Goal: Task Accomplishment & Management: Manage account settings

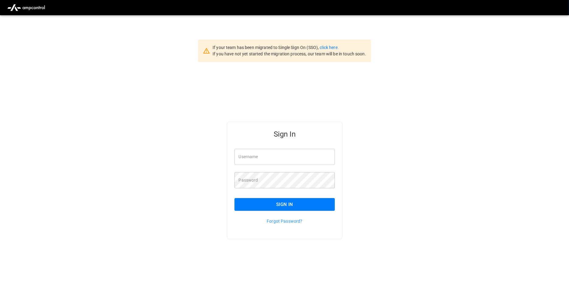
click at [277, 167] on div "Password Password" at bounding box center [281, 176] width 108 height 23
click at [275, 161] on input "Username" at bounding box center [285, 157] width 101 height 16
type input "**********"
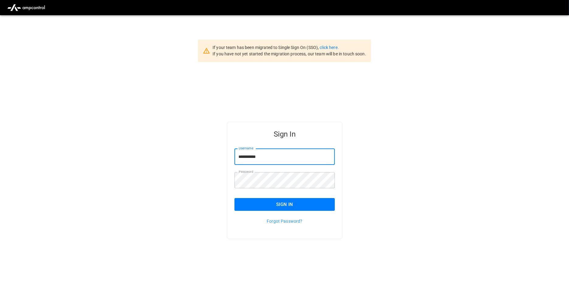
click at [278, 208] on button "Sign In" at bounding box center [285, 204] width 101 height 13
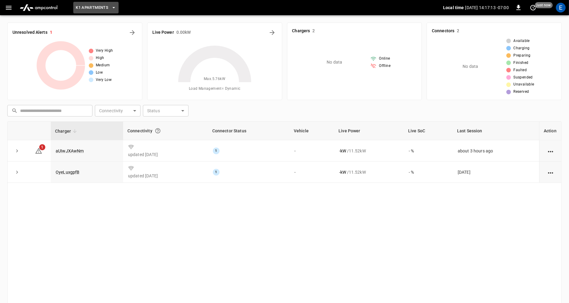
click at [114, 8] on icon "button" at bounding box center [114, 7] width 2 height 1
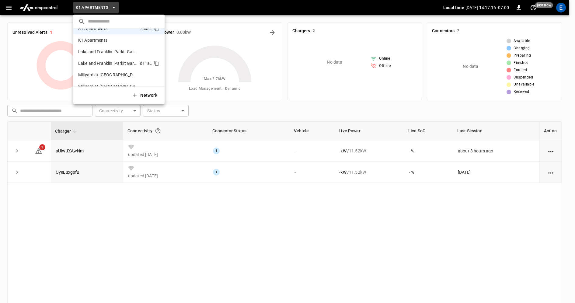
scroll to position [288, 0]
click at [107, 70] on p "Millyard at [GEOGRAPHIC_DATA]" at bounding box center [107, 73] width 59 height 6
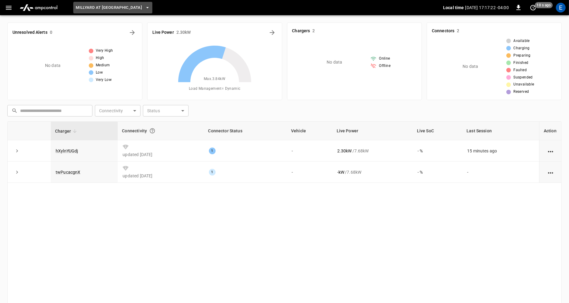
click at [147, 8] on icon "button" at bounding box center [148, 8] width 6 height 6
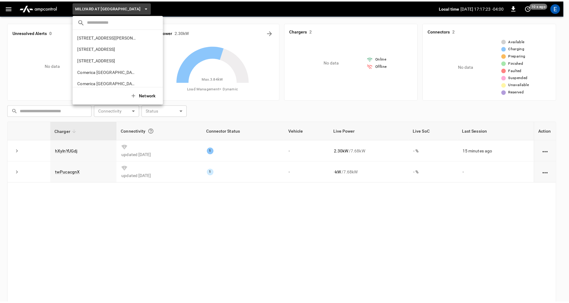
scroll to position [322, 0]
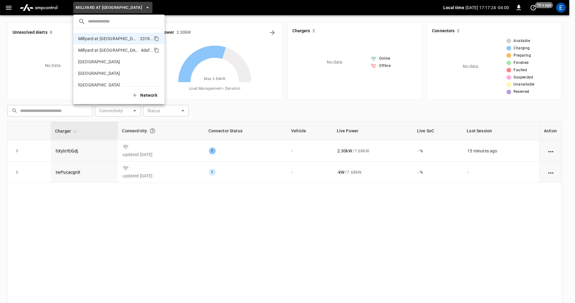
click at [123, 51] on p "Millyard at [GEOGRAPHIC_DATA]" at bounding box center [108, 50] width 60 height 6
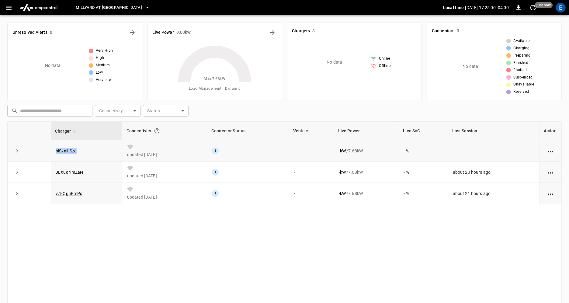
drag, startPoint x: 54, startPoint y: 150, endPoint x: 81, endPoint y: 152, distance: 27.2
click at [81, 152] on td "hiSxnlhSzc" at bounding box center [86, 150] width 71 height 21
copy link "hiSxnlhSzc"
